Goal: Information Seeking & Learning: Learn about a topic

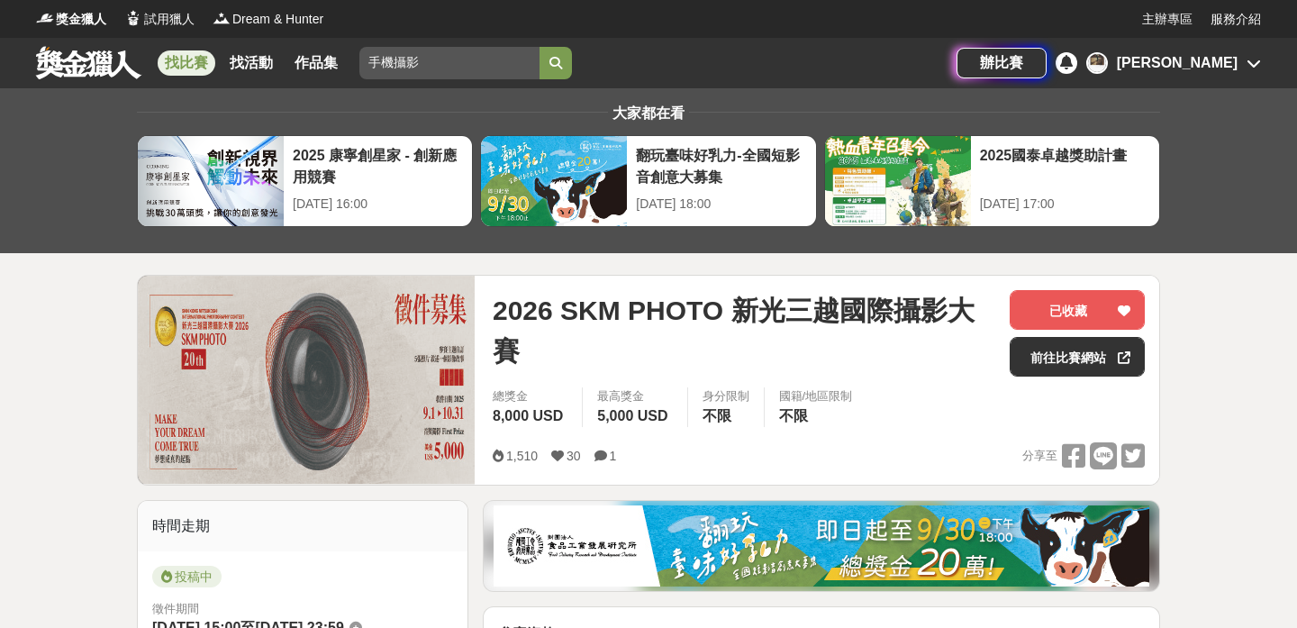
click at [707, 379] on div "2026 SKM PHOTO 新光三越國際攝影大賽 已收藏 前往比賽網站" at bounding box center [819, 338] width 652 height 97
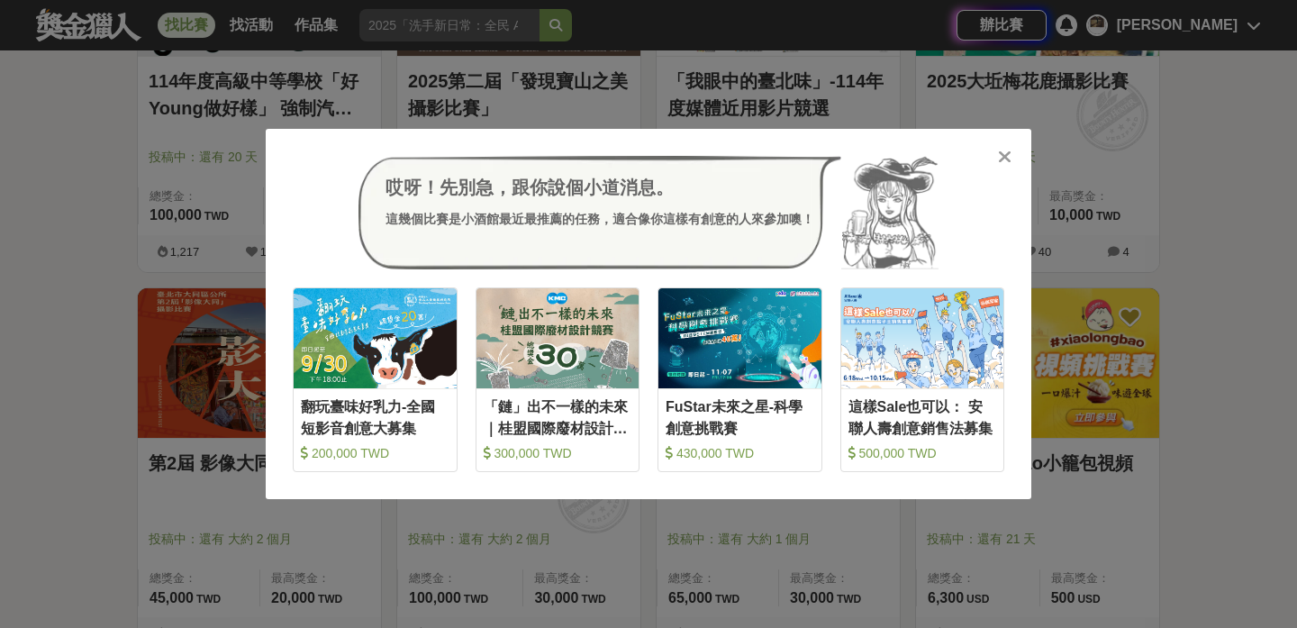
click at [1003, 157] on icon at bounding box center [1005, 157] width 14 height 18
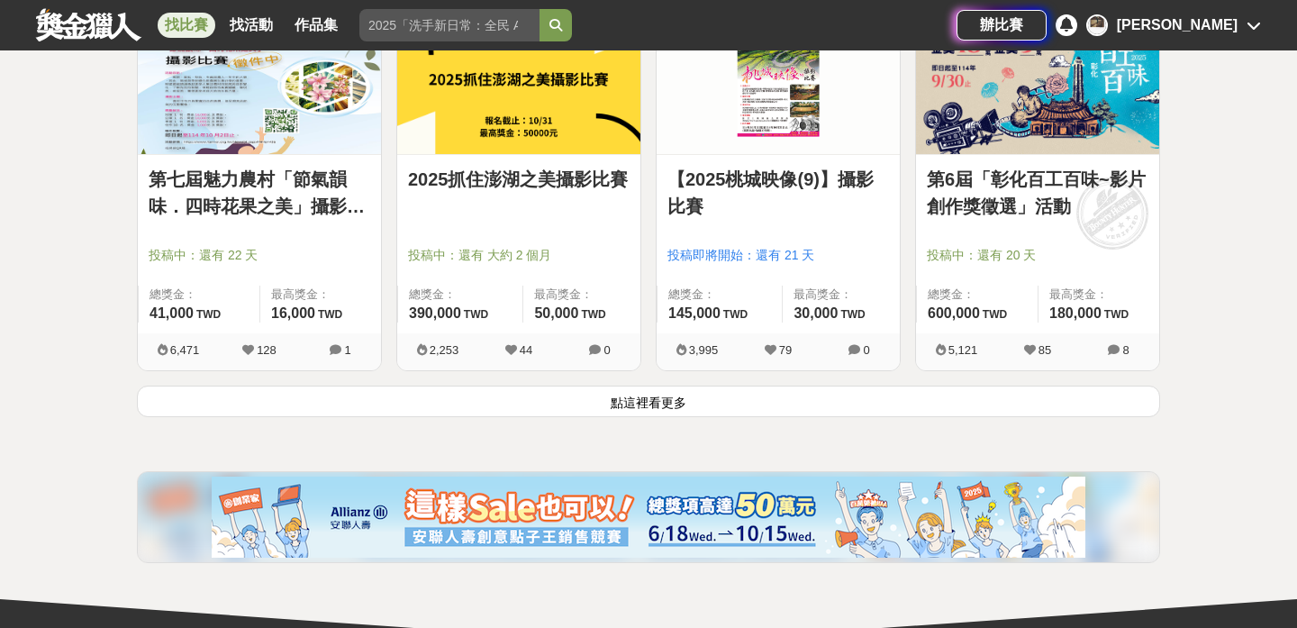
scroll to position [2405, 0]
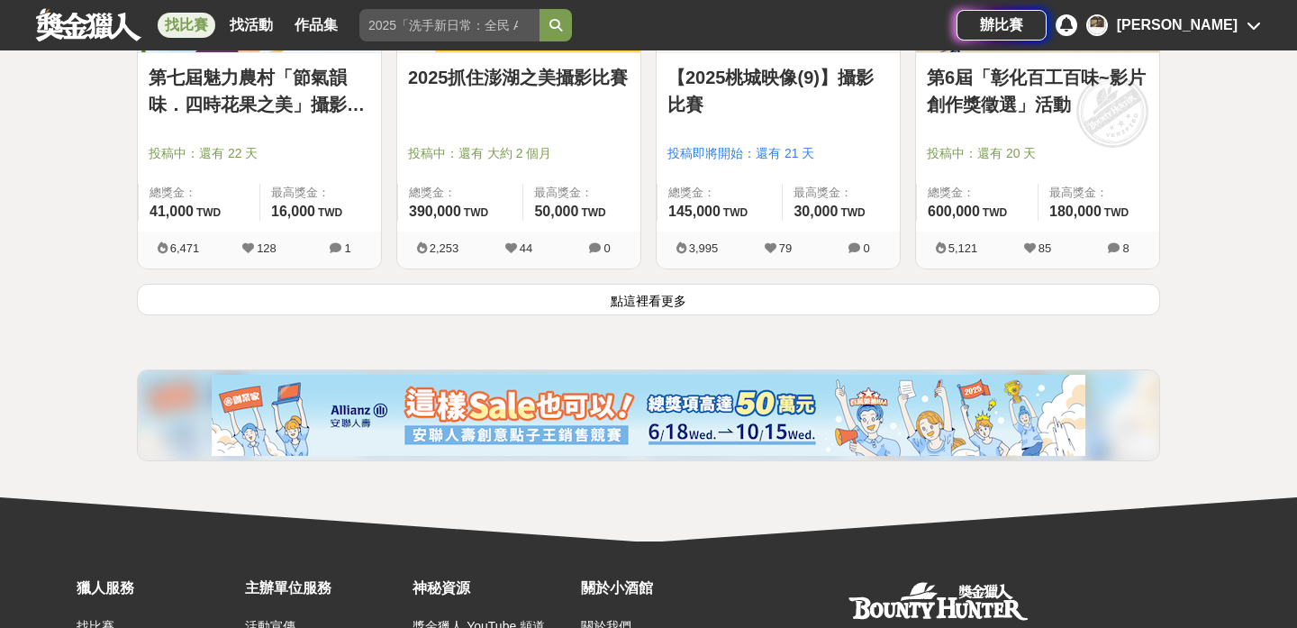
click at [659, 302] on button "點這裡看更多" at bounding box center [648, 300] width 1023 height 32
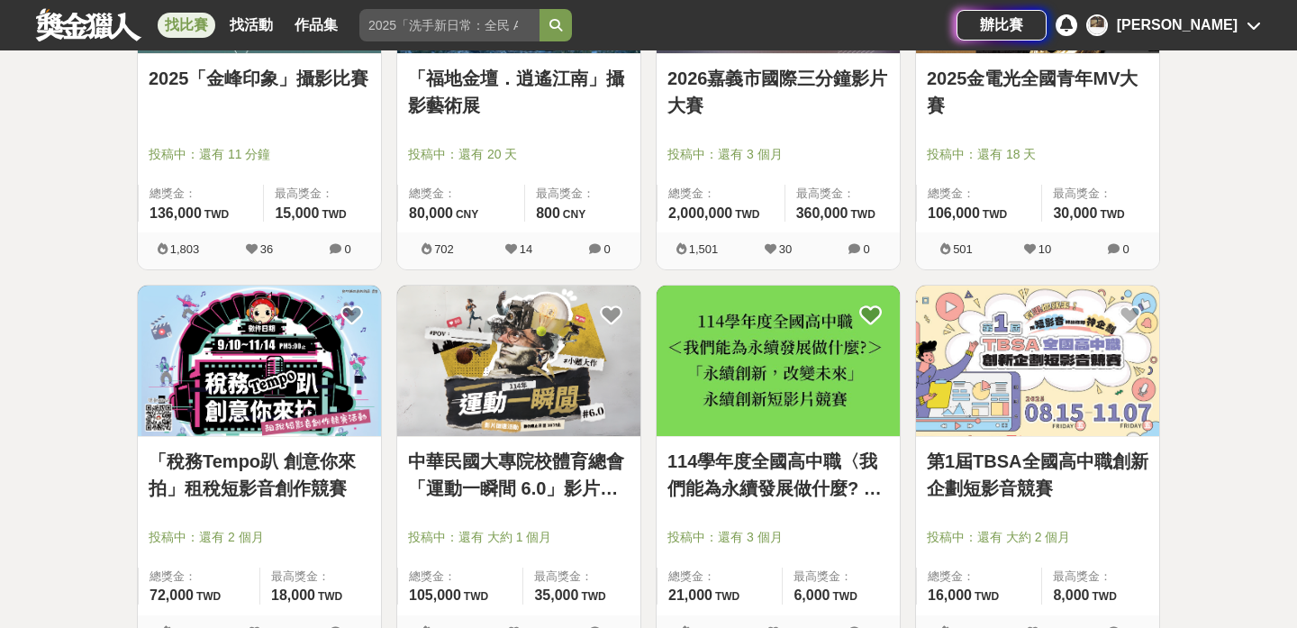
scroll to position [4509, 0]
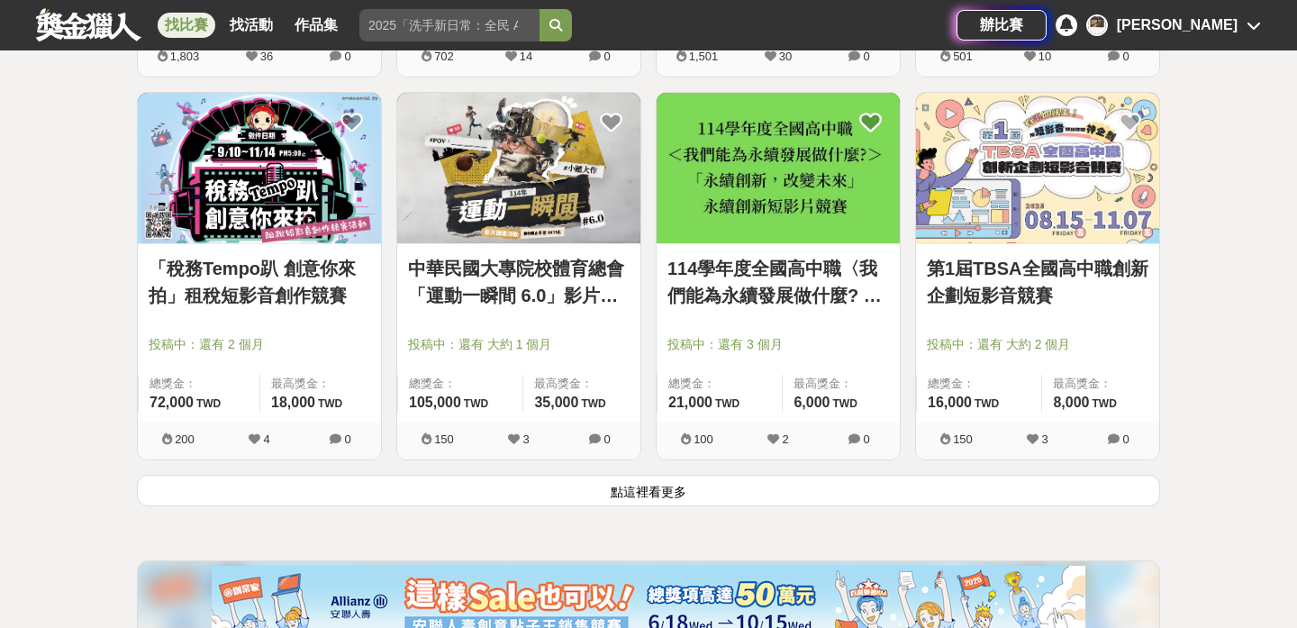
click at [644, 490] on button "點這裡看更多" at bounding box center [648, 491] width 1023 height 32
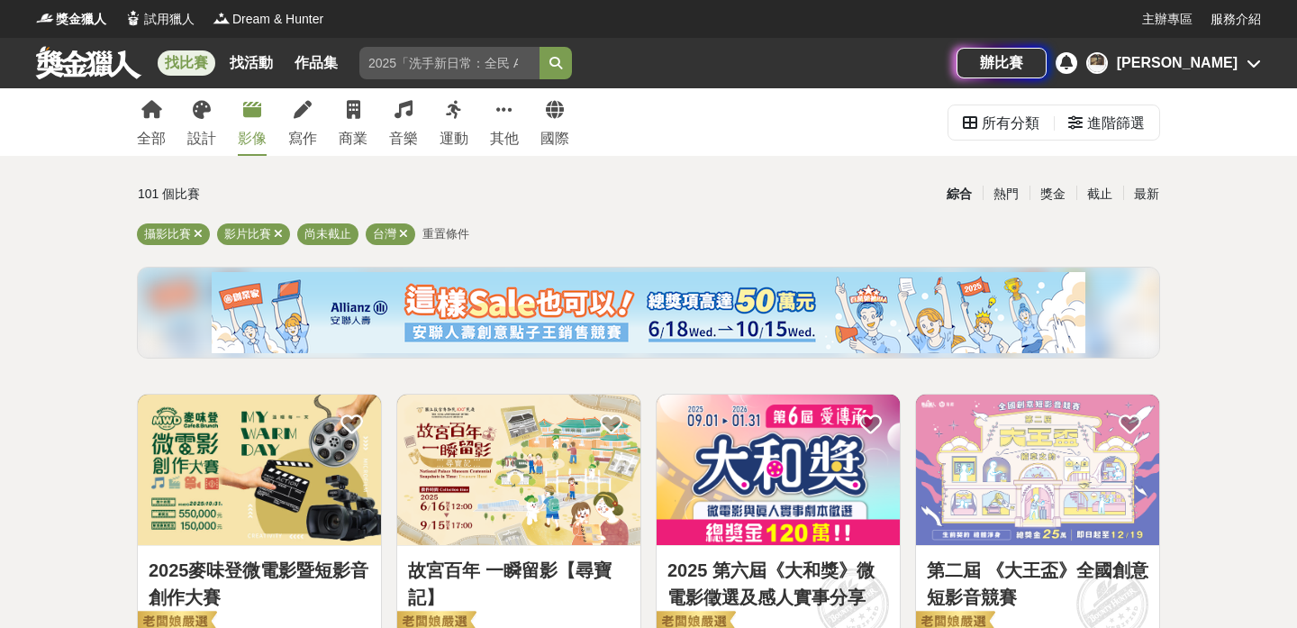
click at [558, 523] on img at bounding box center [518, 470] width 243 height 150
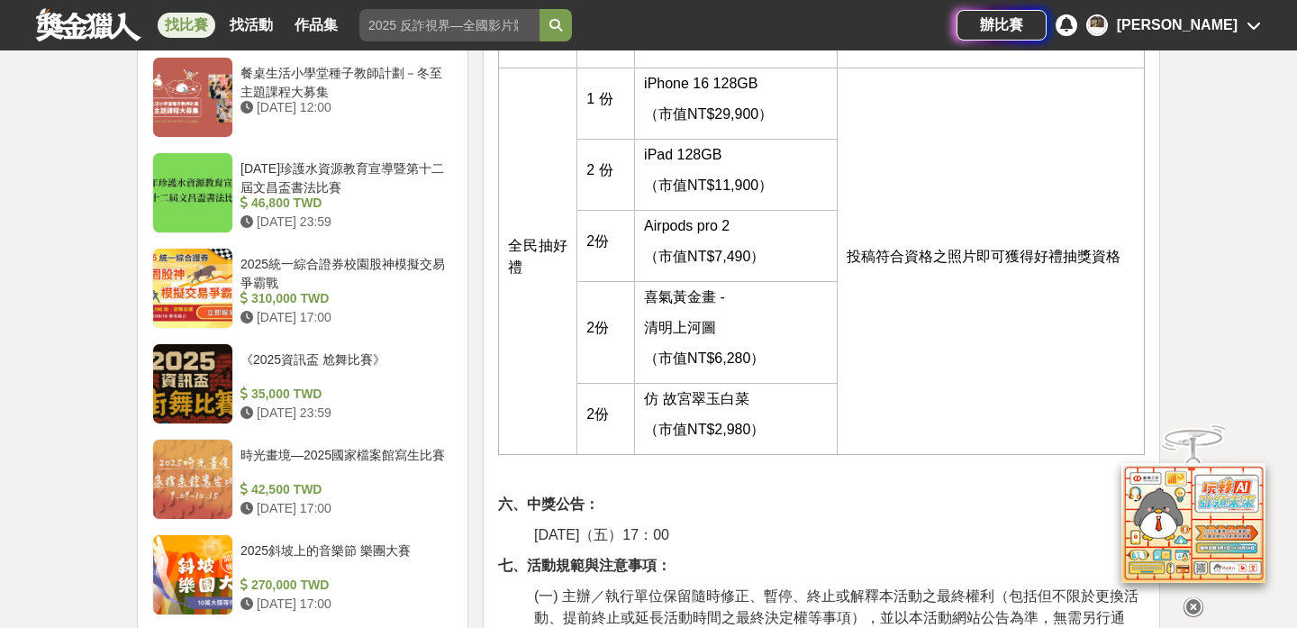
scroll to position [2146, 0]
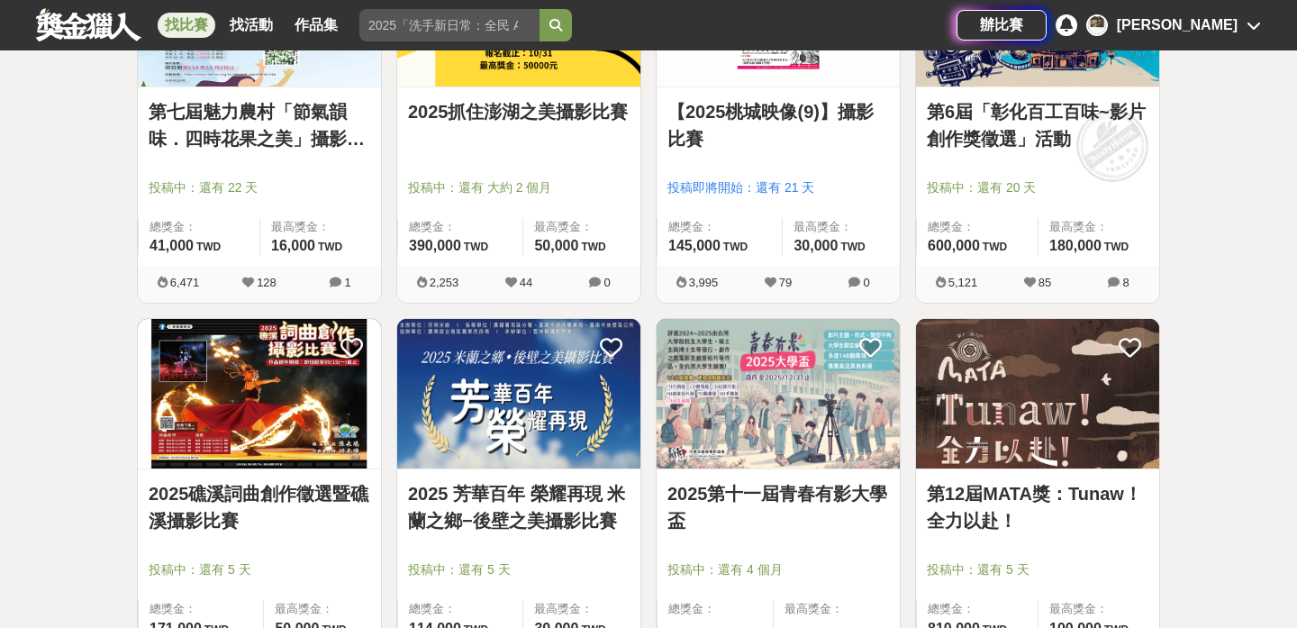
scroll to position [2455, 0]
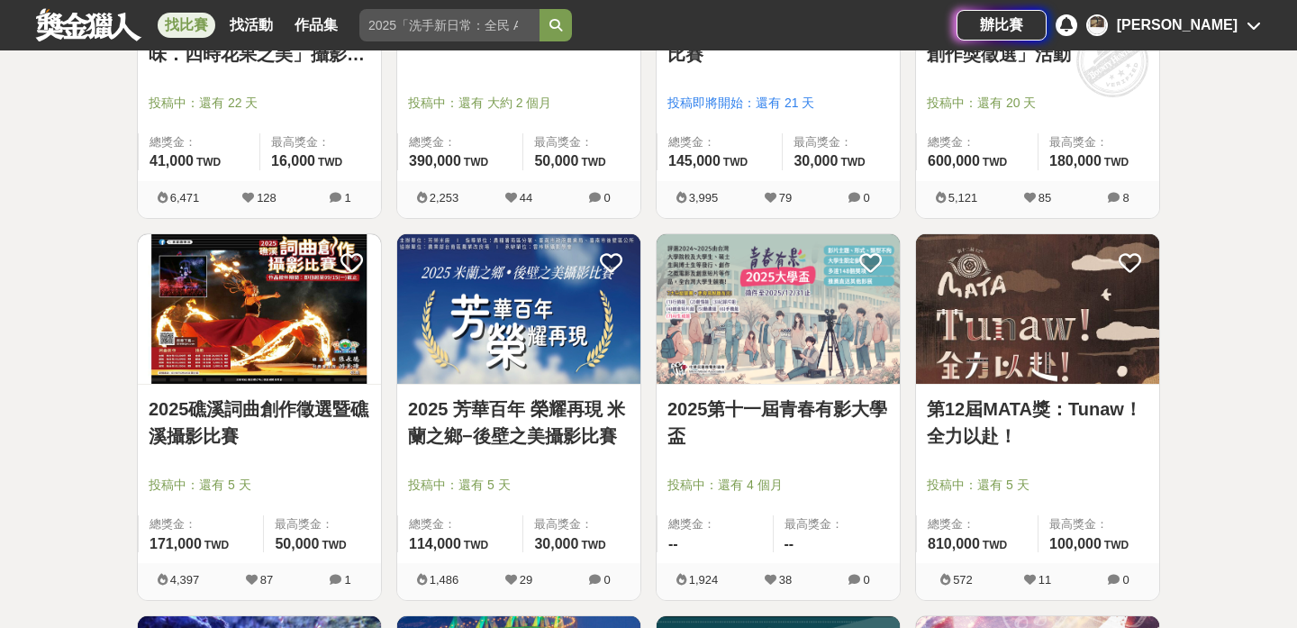
click at [985, 358] on img at bounding box center [1037, 309] width 243 height 150
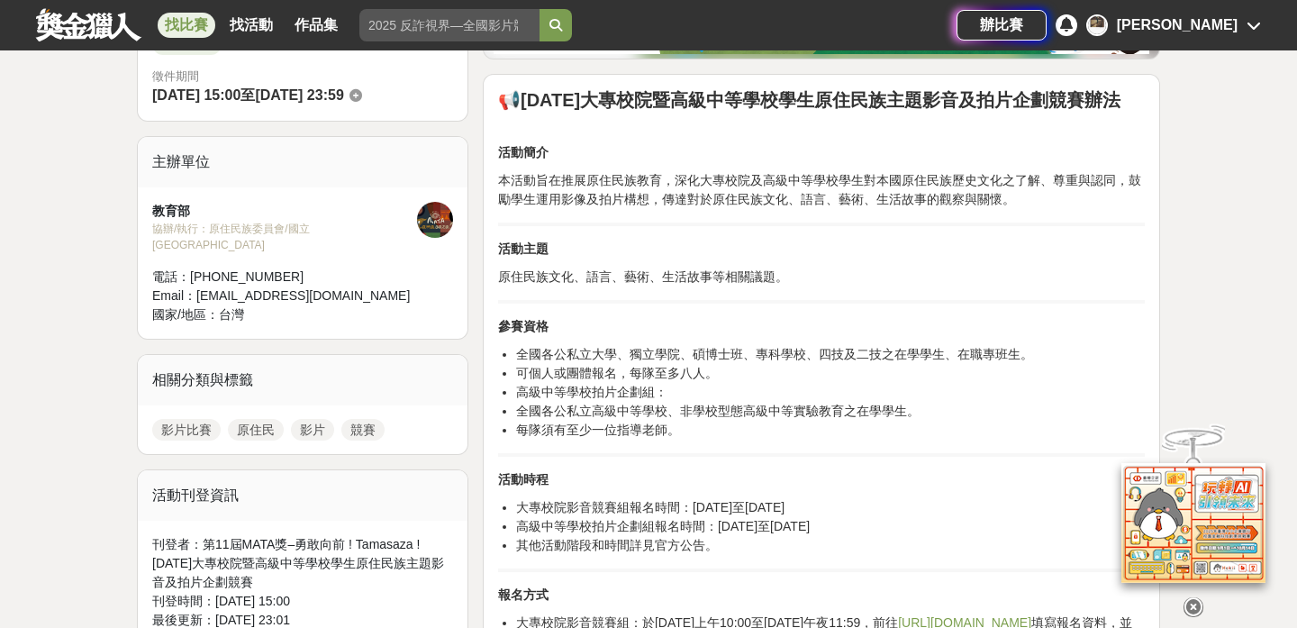
scroll to position [643, 0]
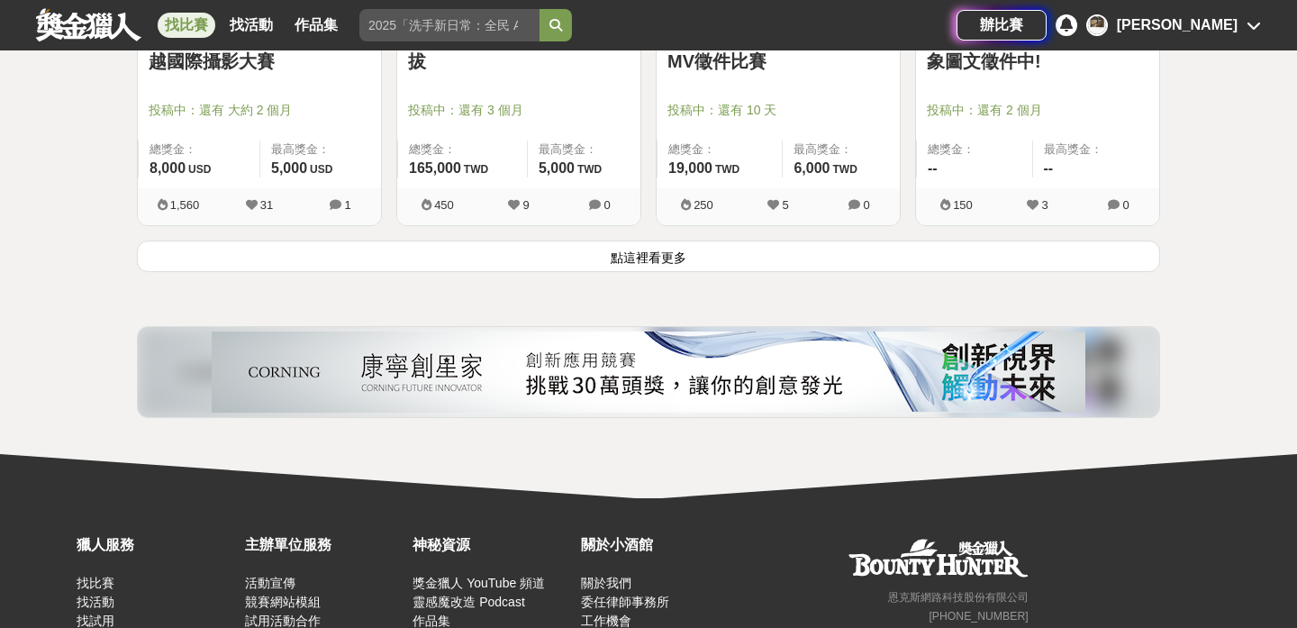
scroll to position [7011, 0]
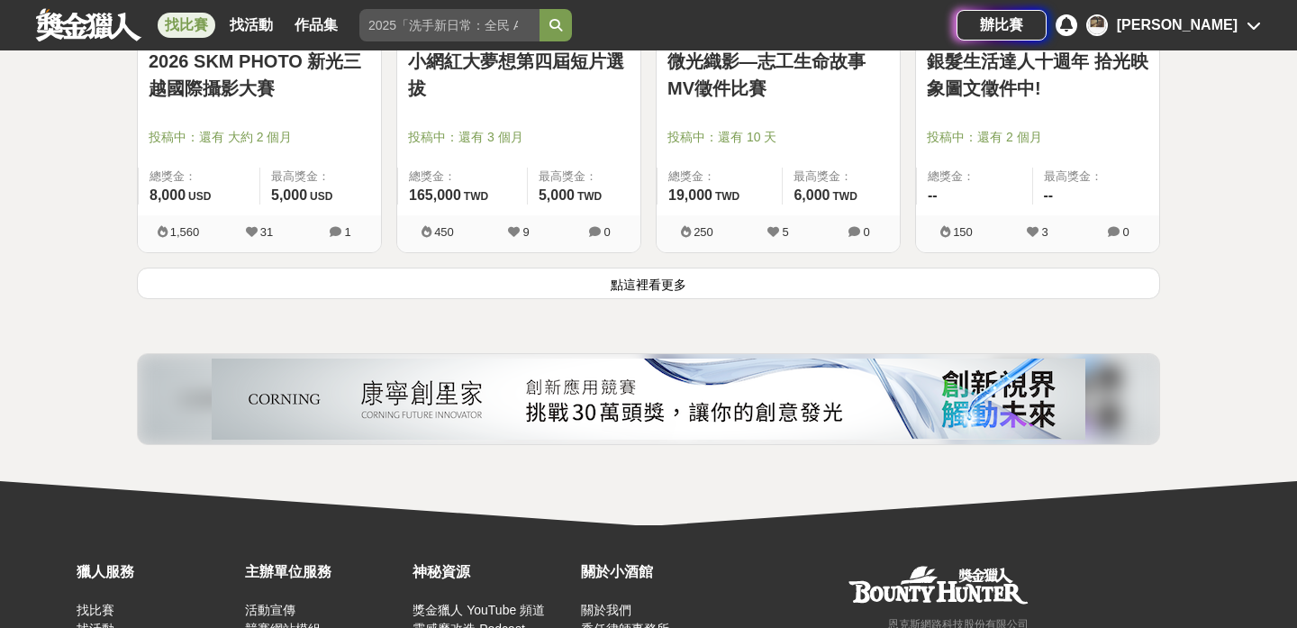
click at [335, 270] on button "點這裡看更多" at bounding box center [648, 284] width 1023 height 32
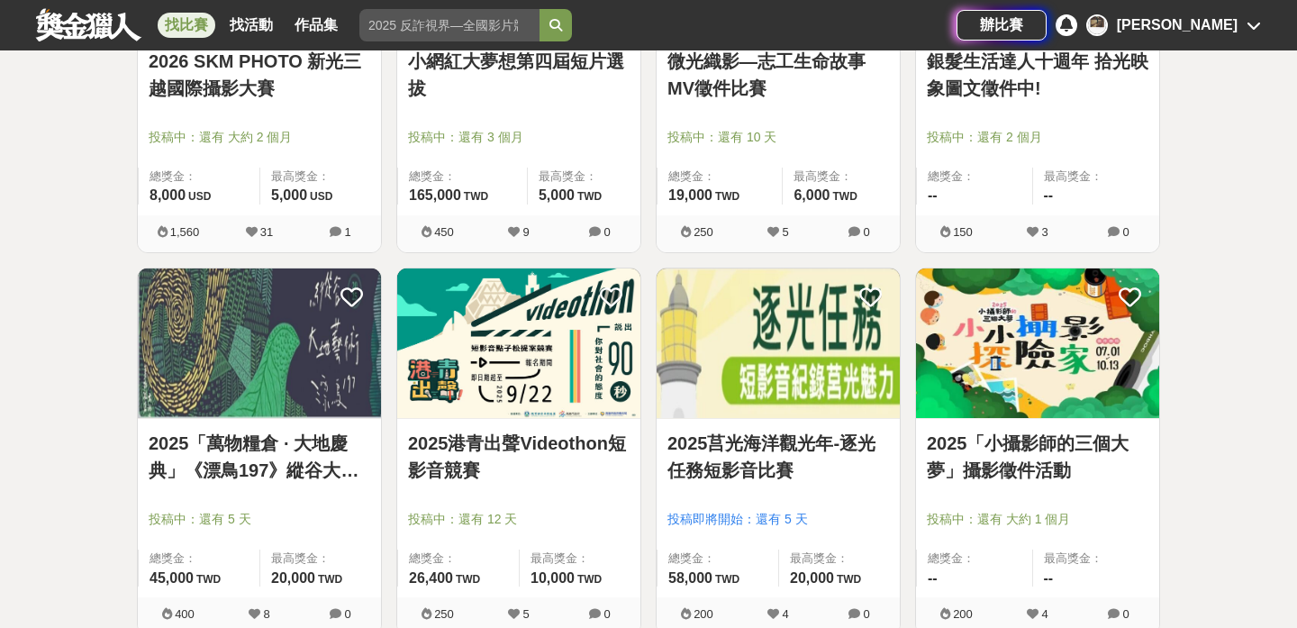
scroll to position [7634, 0]
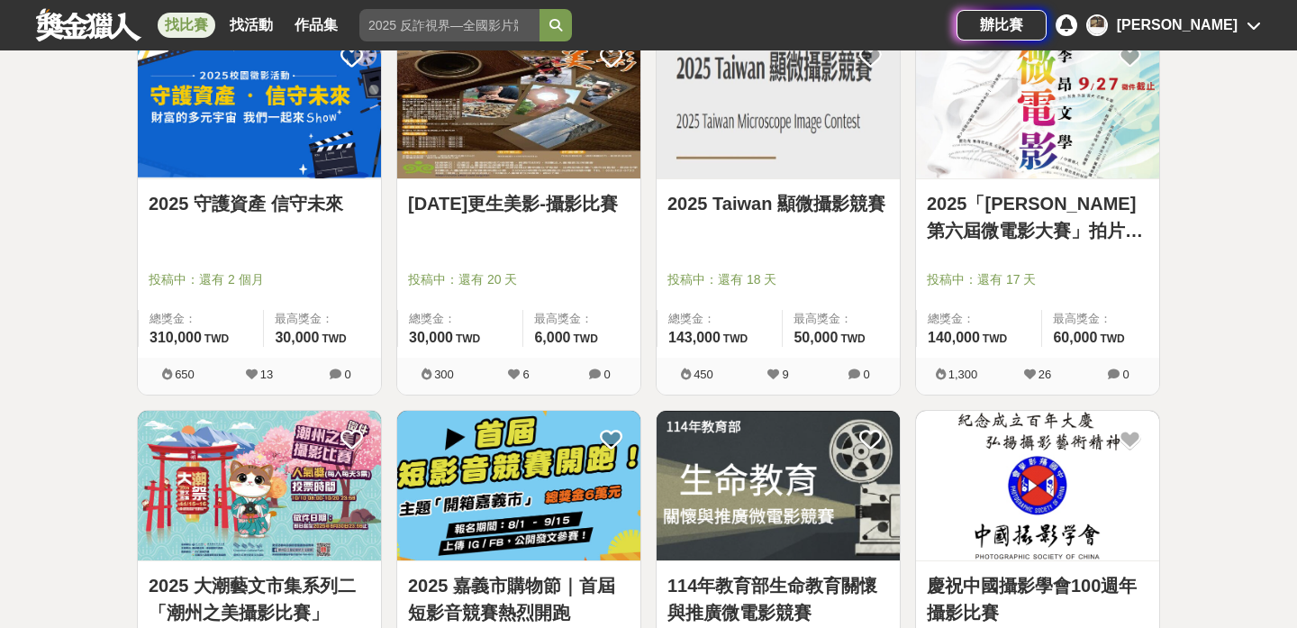
click at [748, 149] on img at bounding box center [778, 103] width 243 height 150
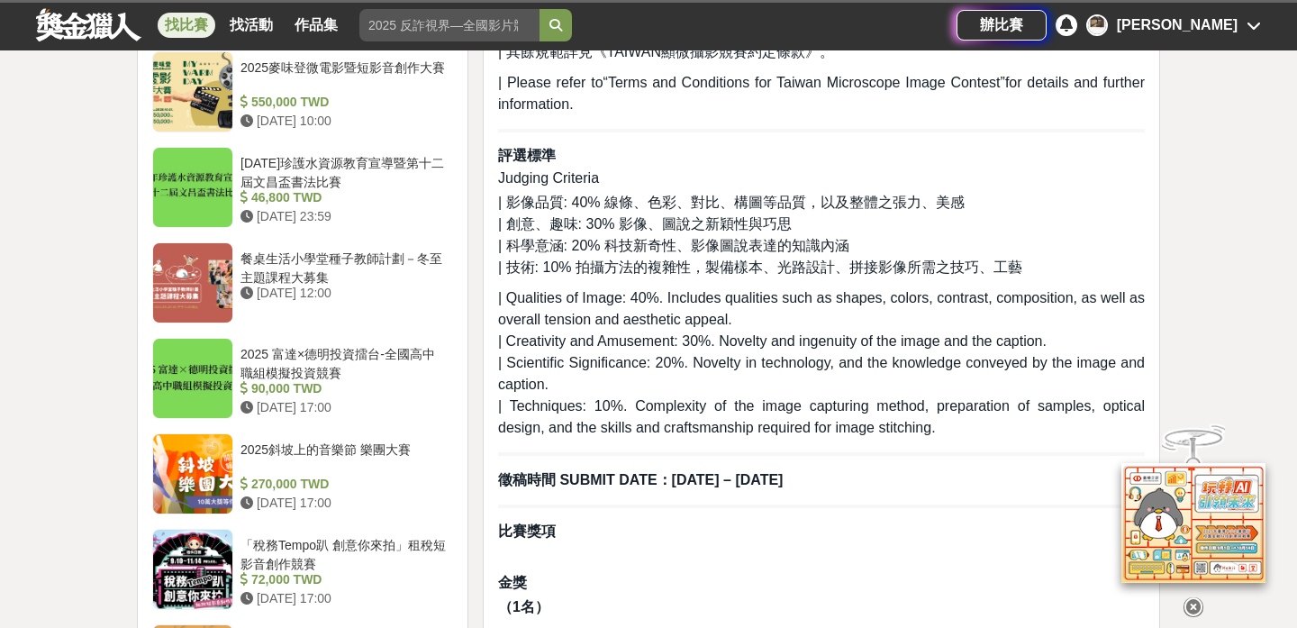
scroll to position [1974, 0]
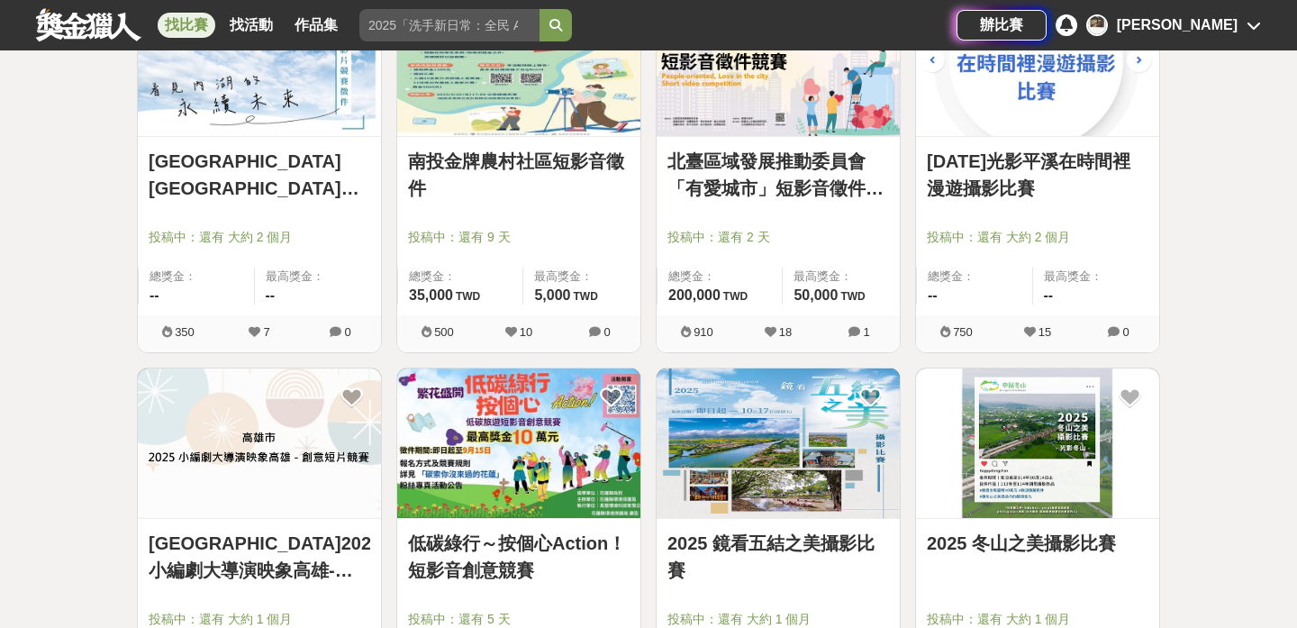
scroll to position [9033, 0]
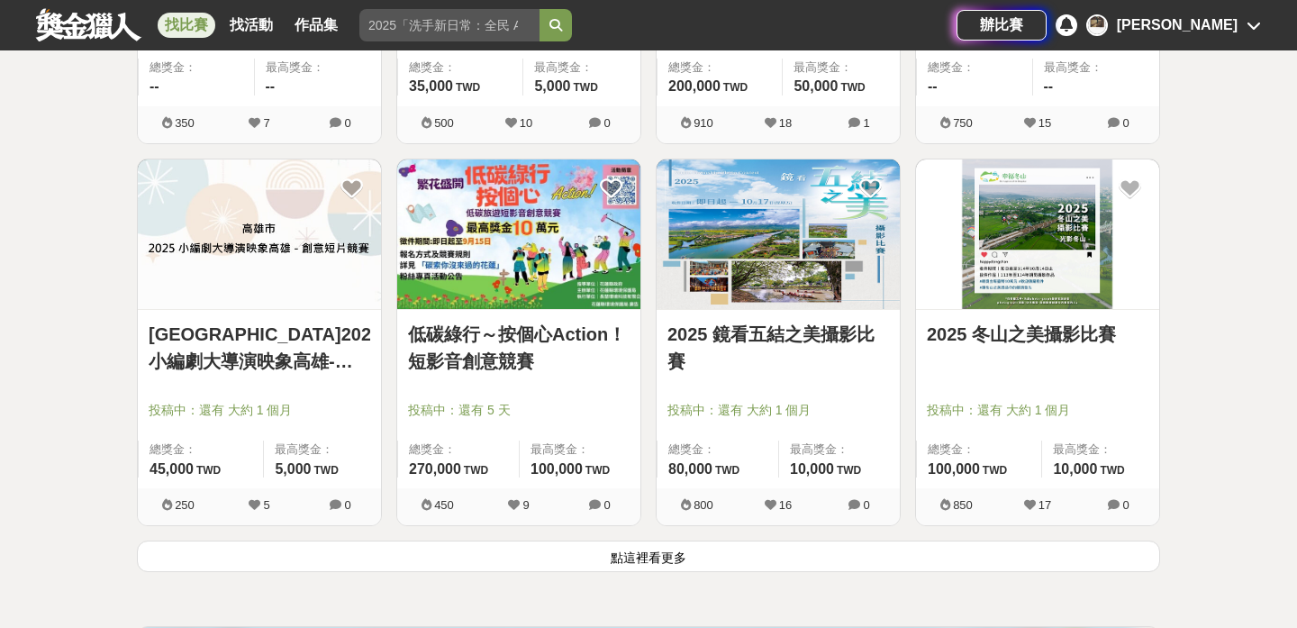
click at [734, 549] on button "點這裡看更多" at bounding box center [648, 556] width 1023 height 32
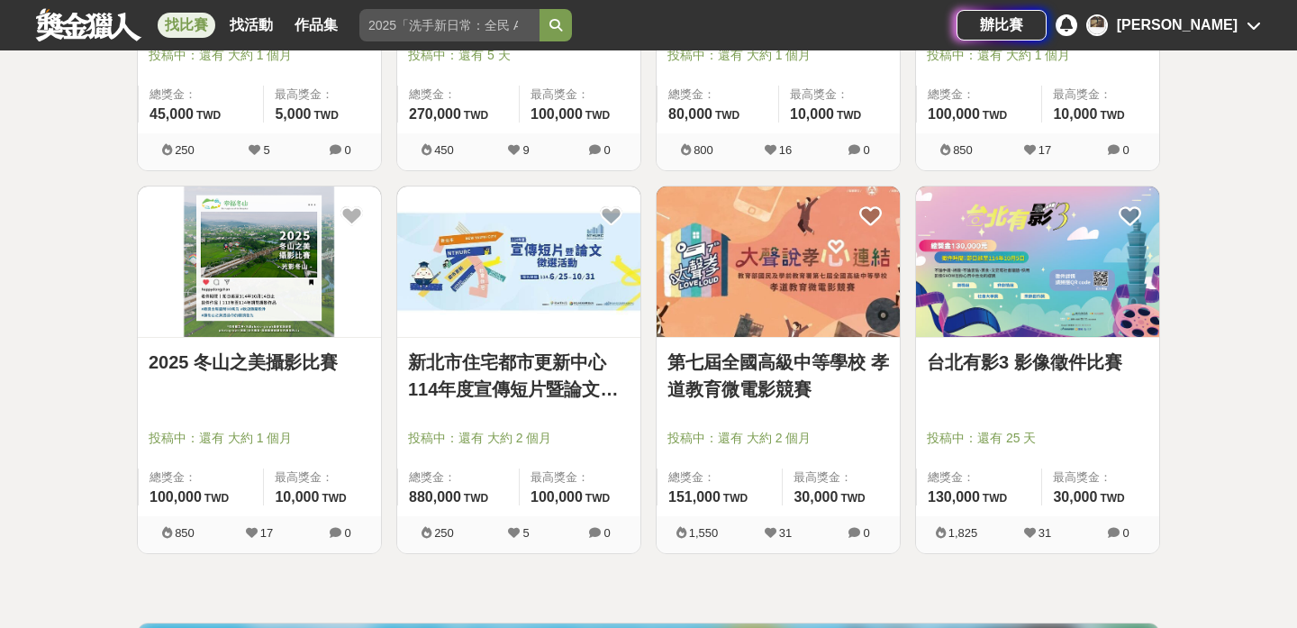
scroll to position [9414, 0]
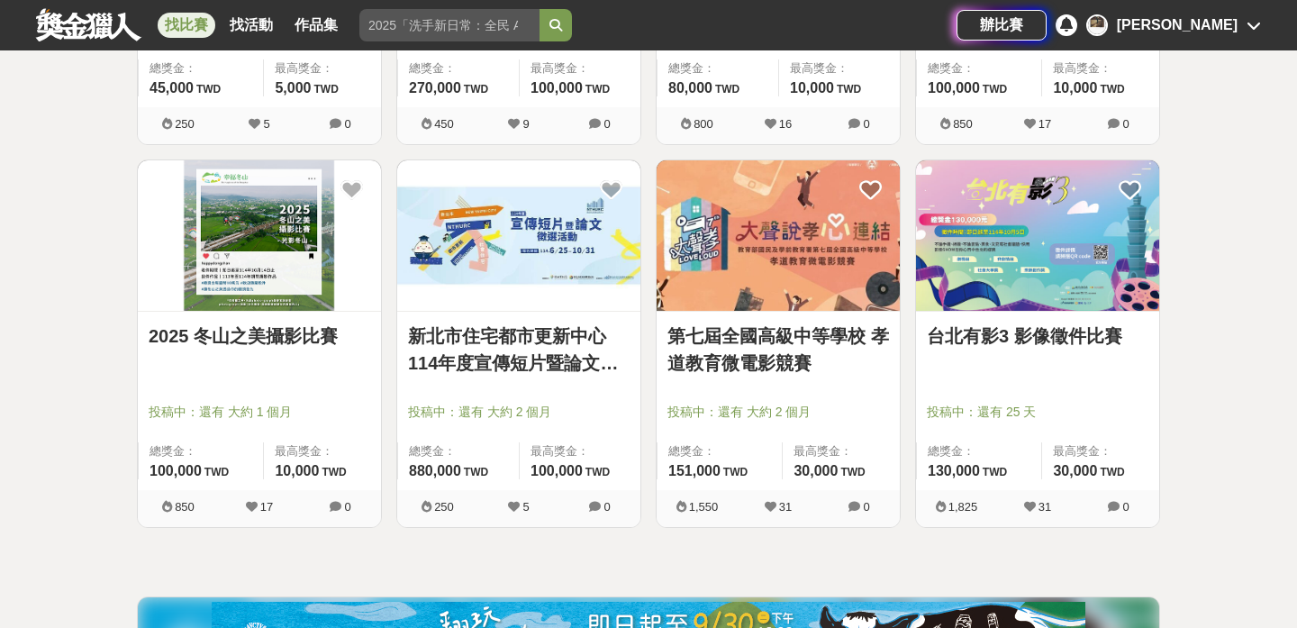
click at [1050, 313] on div "台北有影3 影像徵件比賽 投稿中：還有 25 天 總獎金： 130,000 130,000 TWD 最高獎金： 30,000 TWD" at bounding box center [1037, 401] width 243 height 178
click at [1061, 262] on img at bounding box center [1037, 235] width 243 height 150
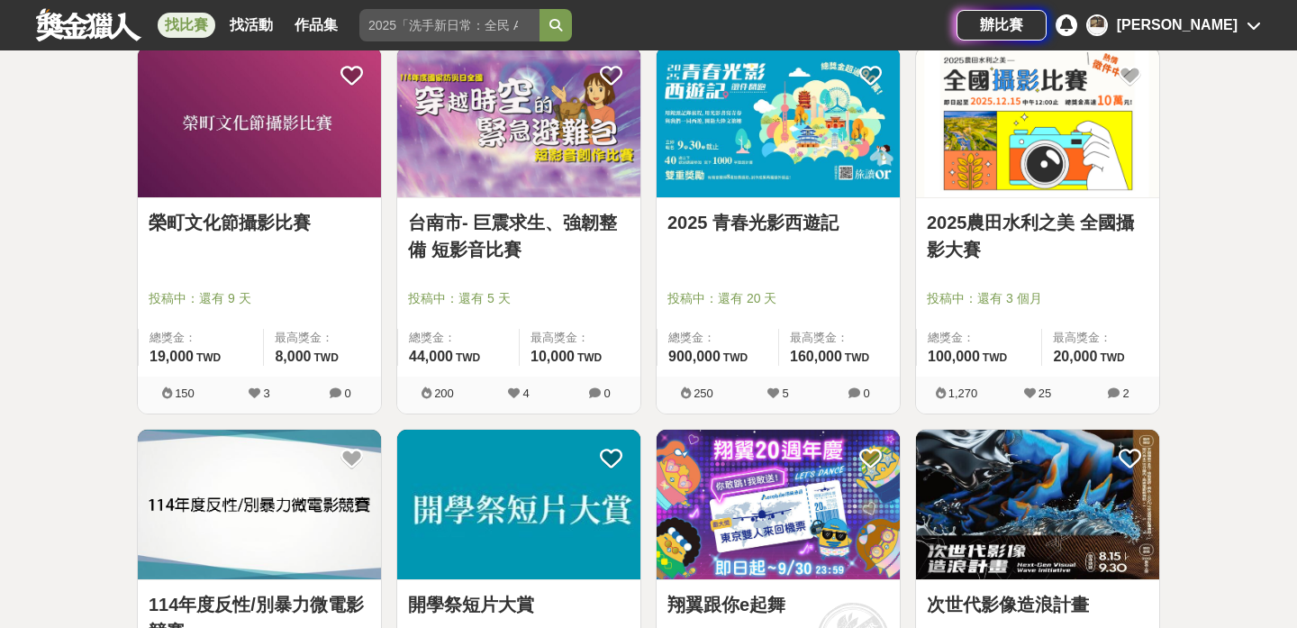
scroll to position [5698, 0]
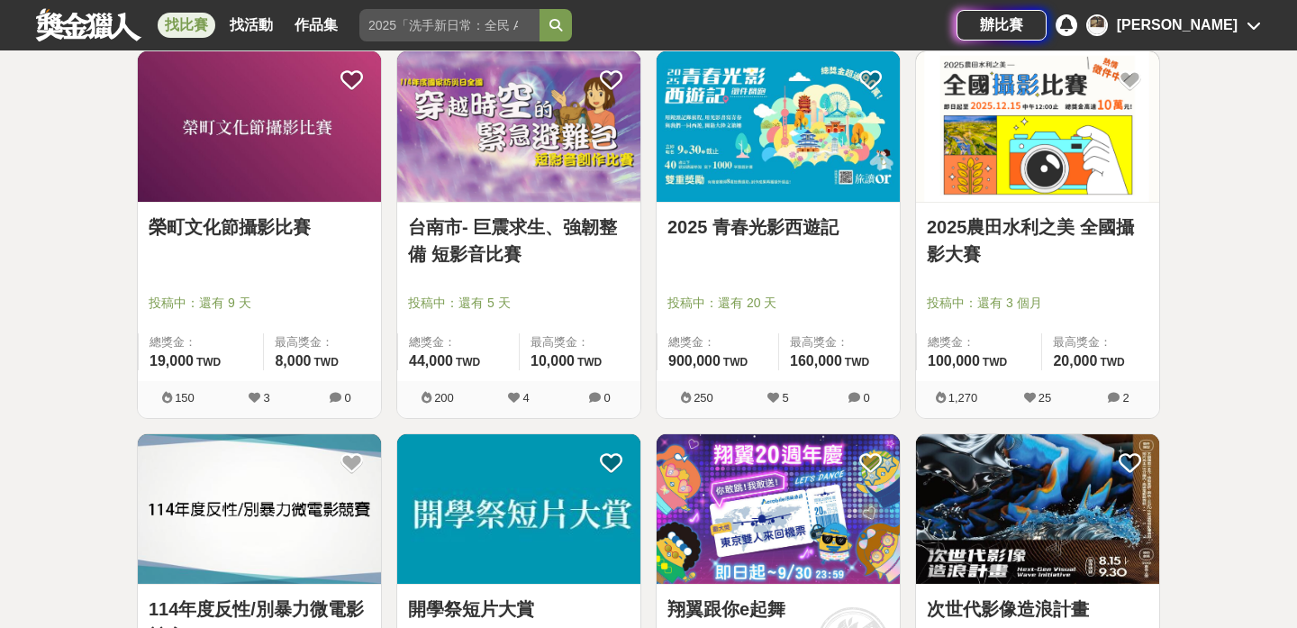
click at [725, 243] on div "2025 青春光影西遊記" at bounding box center [778, 237] width 222 height 48
click at [729, 192] on img at bounding box center [778, 126] width 243 height 150
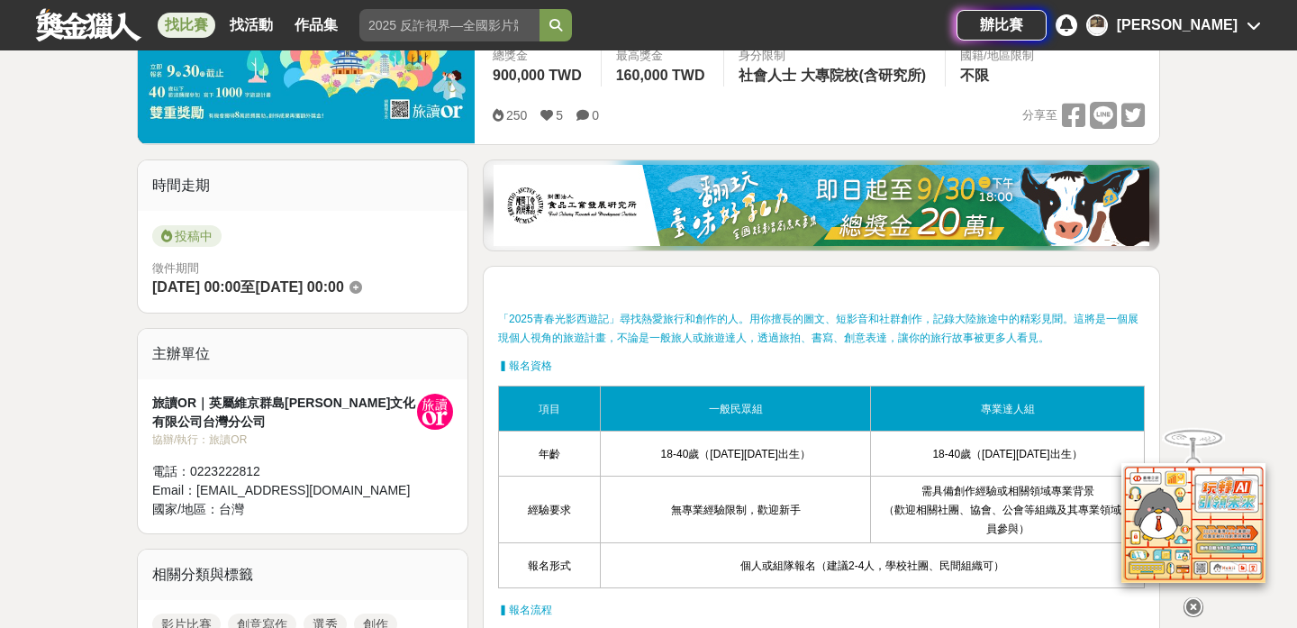
scroll to position [319, 0]
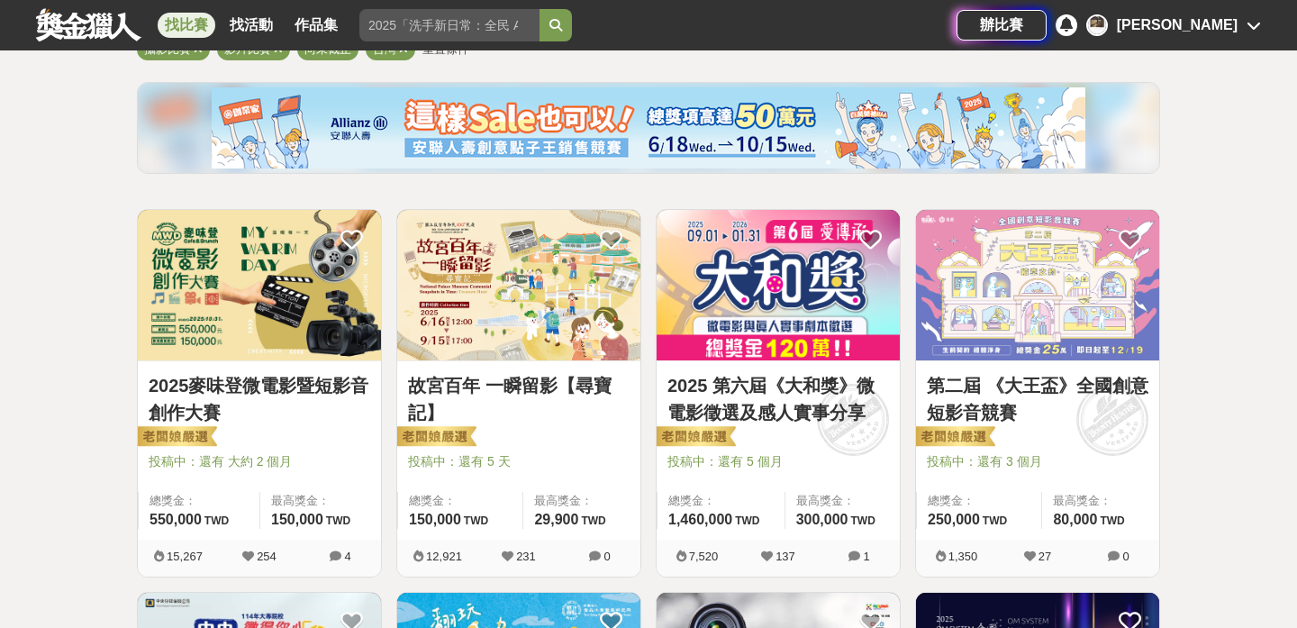
scroll to position [544, 0]
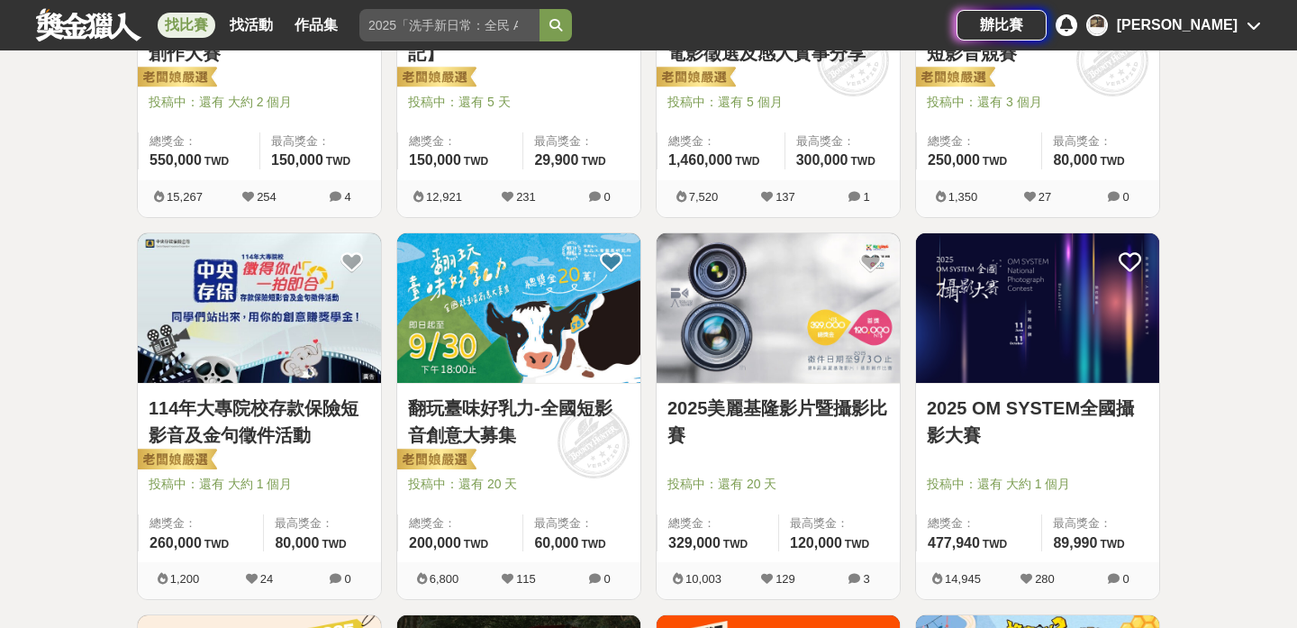
click at [1009, 361] on img at bounding box center [1037, 308] width 243 height 150
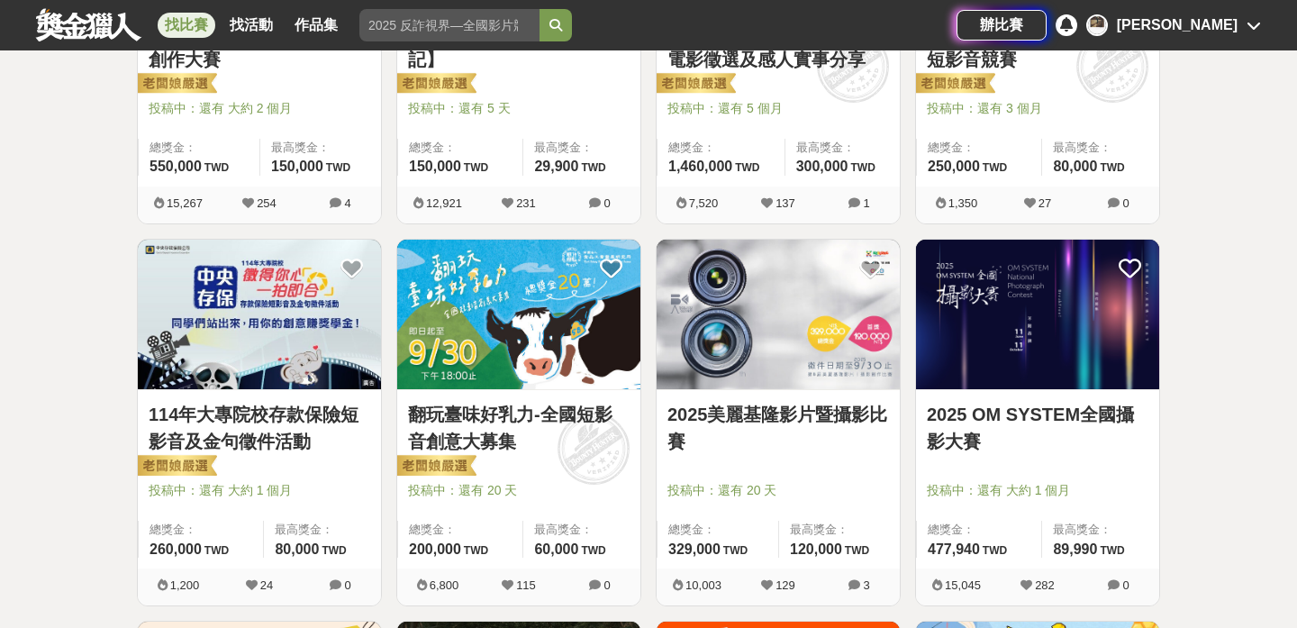
scroll to position [544, 0]
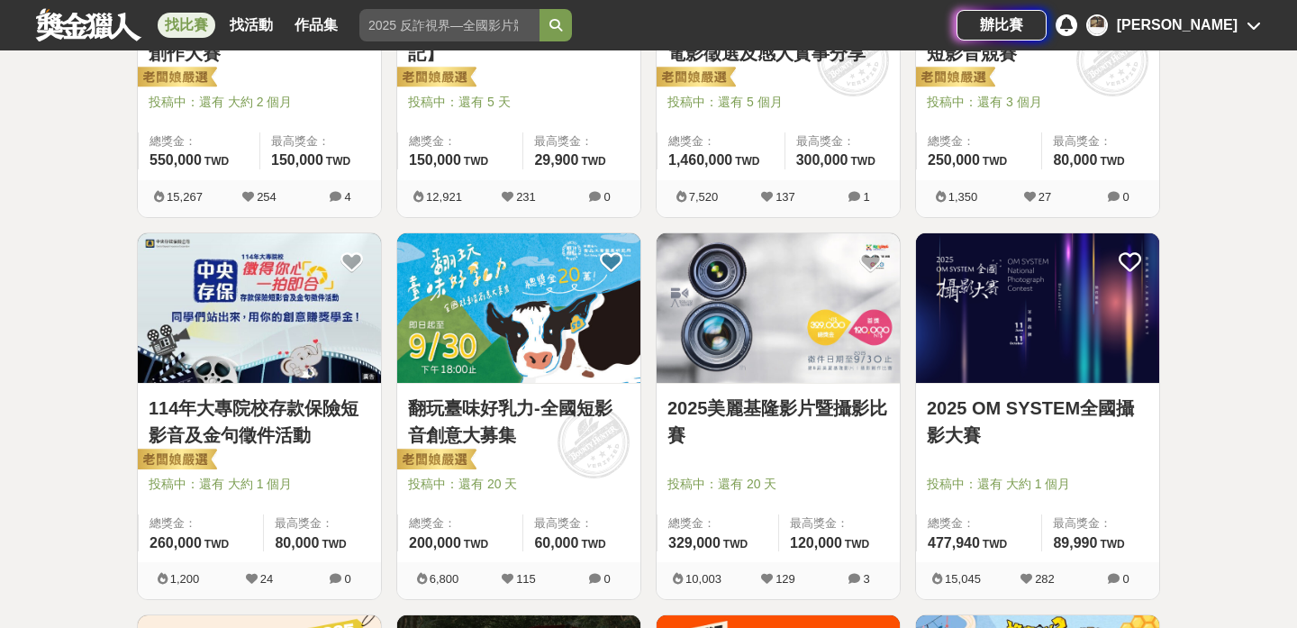
click at [494, 339] on img at bounding box center [518, 308] width 243 height 150
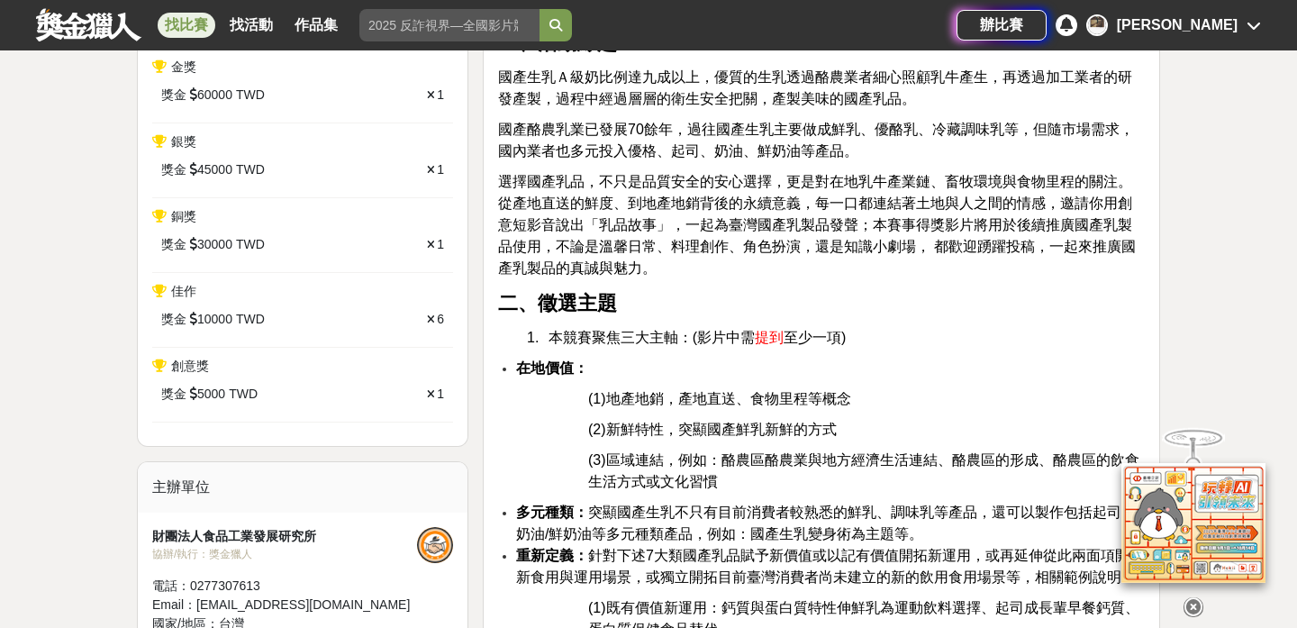
scroll to position [673, 0]
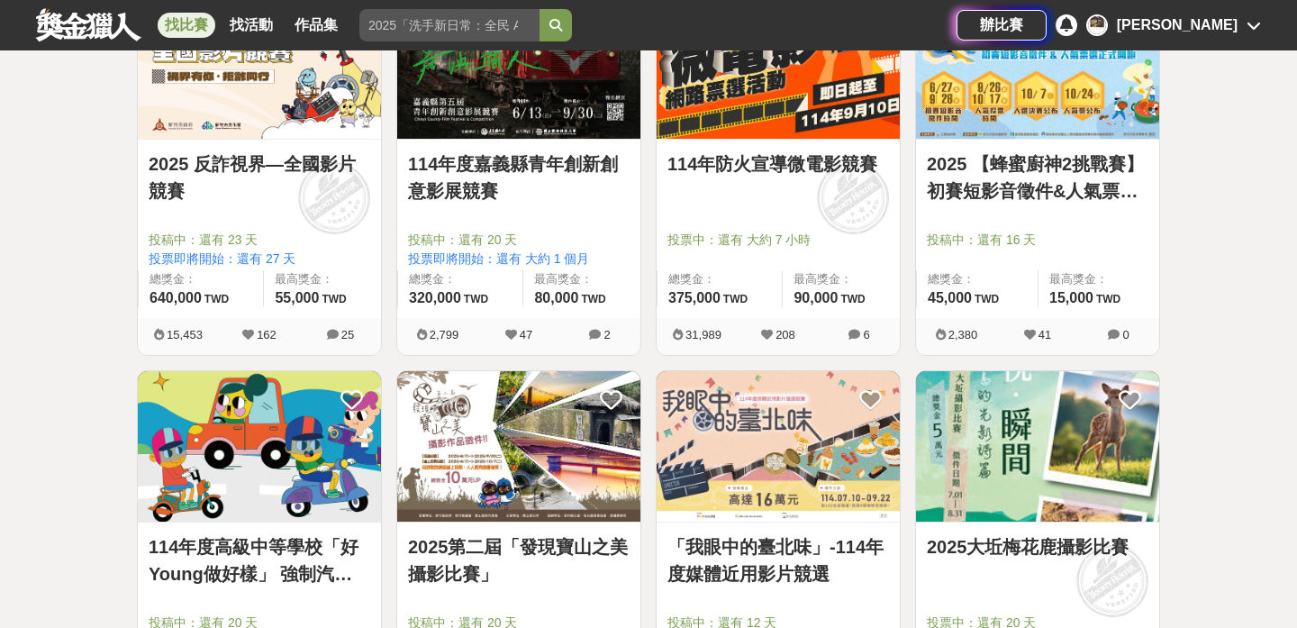
scroll to position [1177, 0]
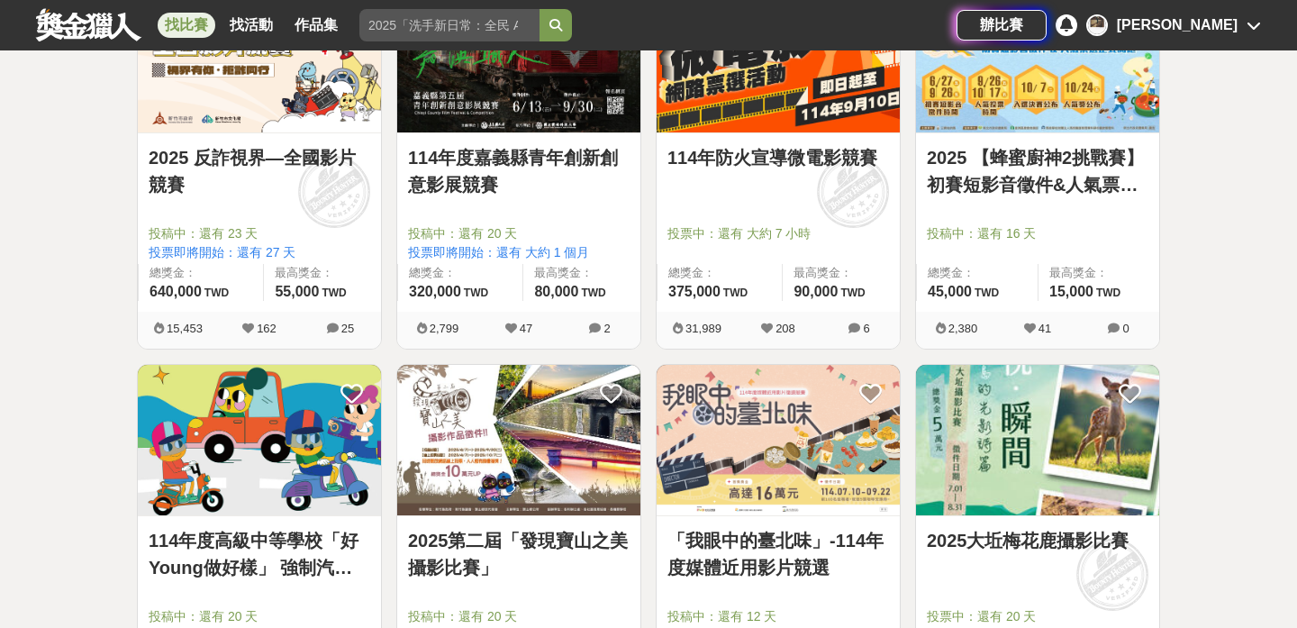
click at [764, 483] on img at bounding box center [778, 440] width 243 height 150
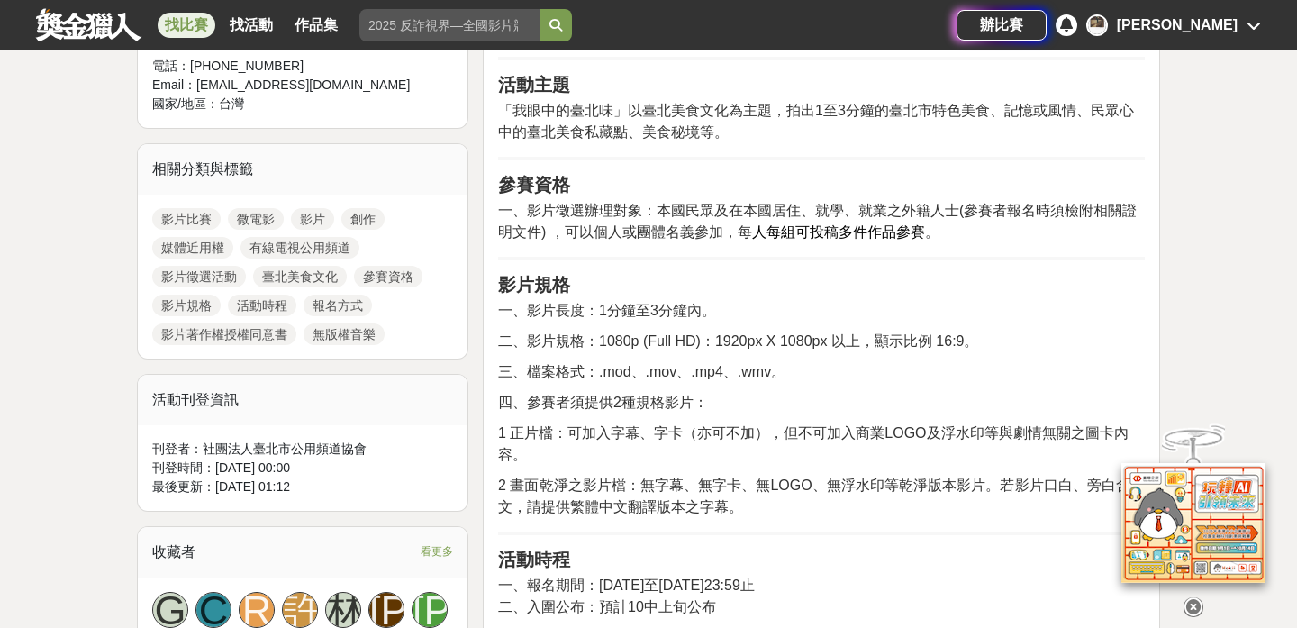
scroll to position [742, 0]
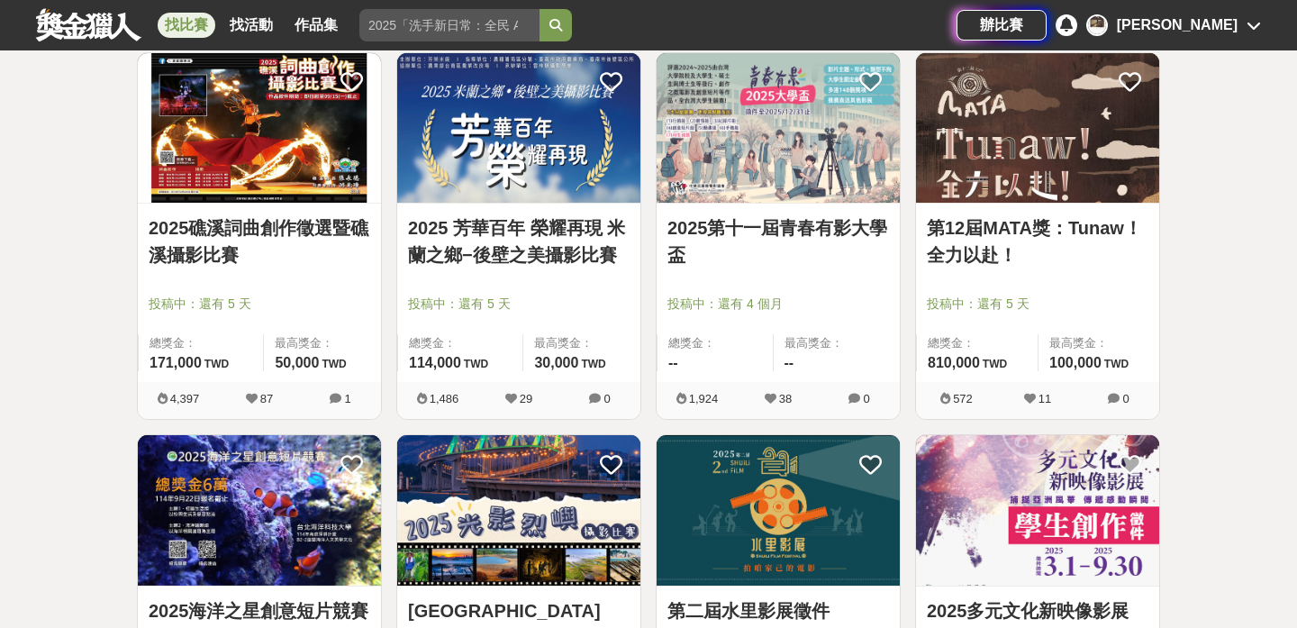
scroll to position [2688, 0]
